Goal: Task Accomplishment & Management: Use online tool/utility

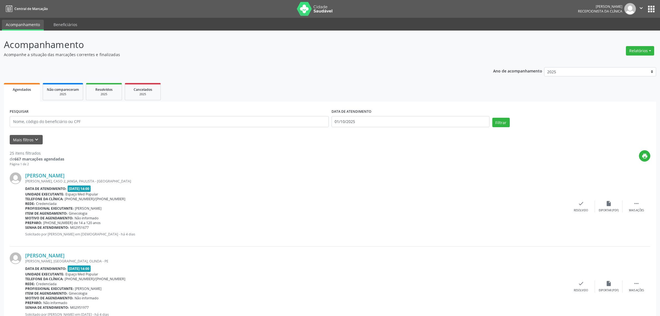
scroll to position [69, 0]
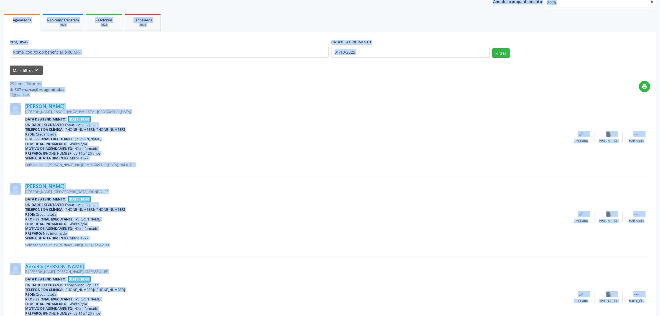
click at [639, 54] on div "Filtrar" at bounding box center [571, 54] width 161 height 13
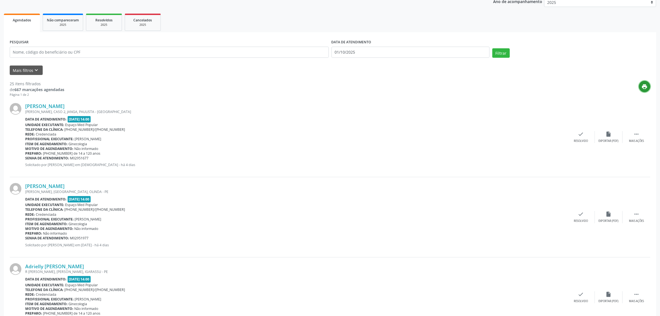
click at [644, 87] on icon "print" at bounding box center [645, 86] width 6 height 6
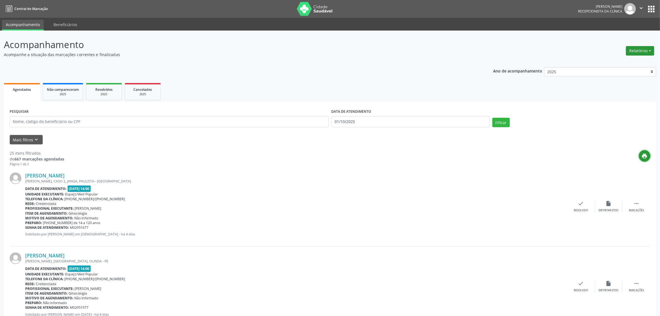
click at [647, 50] on button "Relatórios" at bounding box center [640, 50] width 28 height 9
click at [618, 61] on link "Agendamentos" at bounding box center [626, 63] width 60 height 8
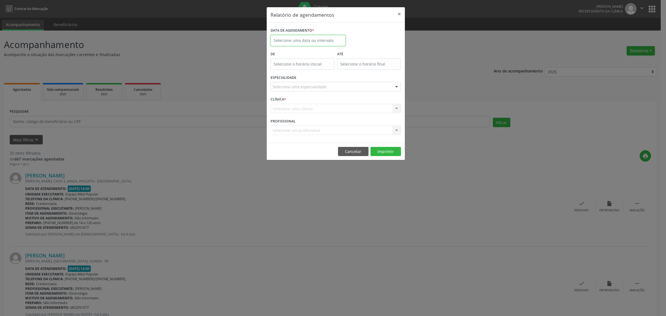
click at [337, 41] on input "text" at bounding box center [307, 40] width 75 height 11
click at [310, 116] on span "1" at bounding box center [313, 113] width 11 height 11
type input "01/10/2025"
click at [310, 116] on span "1" at bounding box center [313, 113] width 11 height 11
click at [356, 85] on div "Seleciona uma especialidade" at bounding box center [335, 86] width 130 height 9
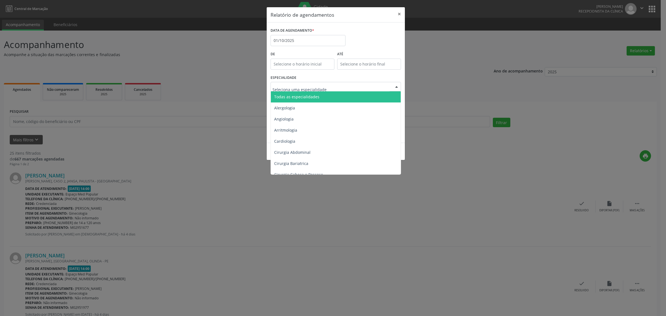
click at [350, 97] on span "Todas as especialidades" at bounding box center [336, 96] width 131 height 11
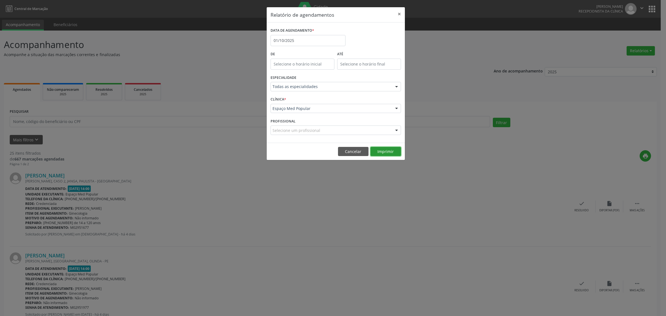
click at [384, 151] on button "Imprimir" at bounding box center [385, 151] width 31 height 9
click at [354, 149] on button "Cancelar" at bounding box center [353, 151] width 31 height 9
